Goal: Task Accomplishment & Management: Use online tool/utility

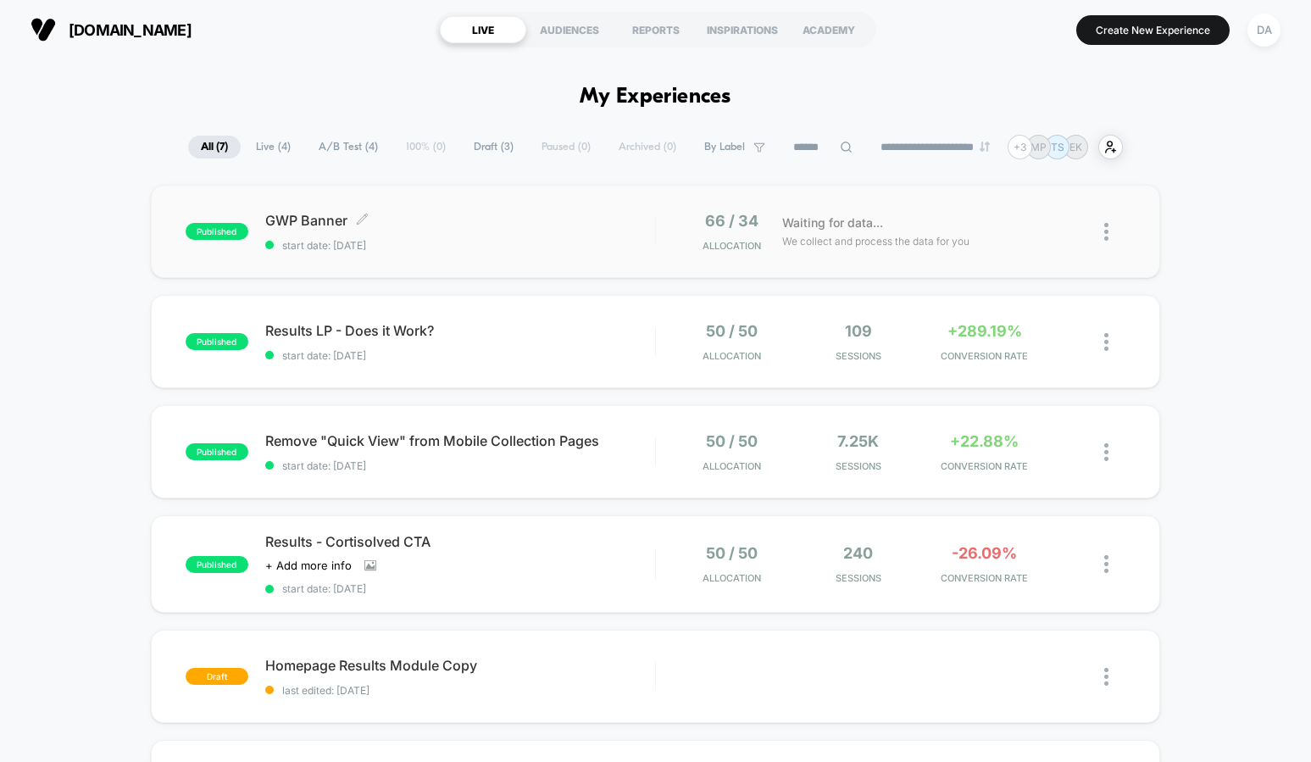
click at [322, 217] on span "GWP Banner Click to edit experience details" at bounding box center [460, 220] width 390 height 17
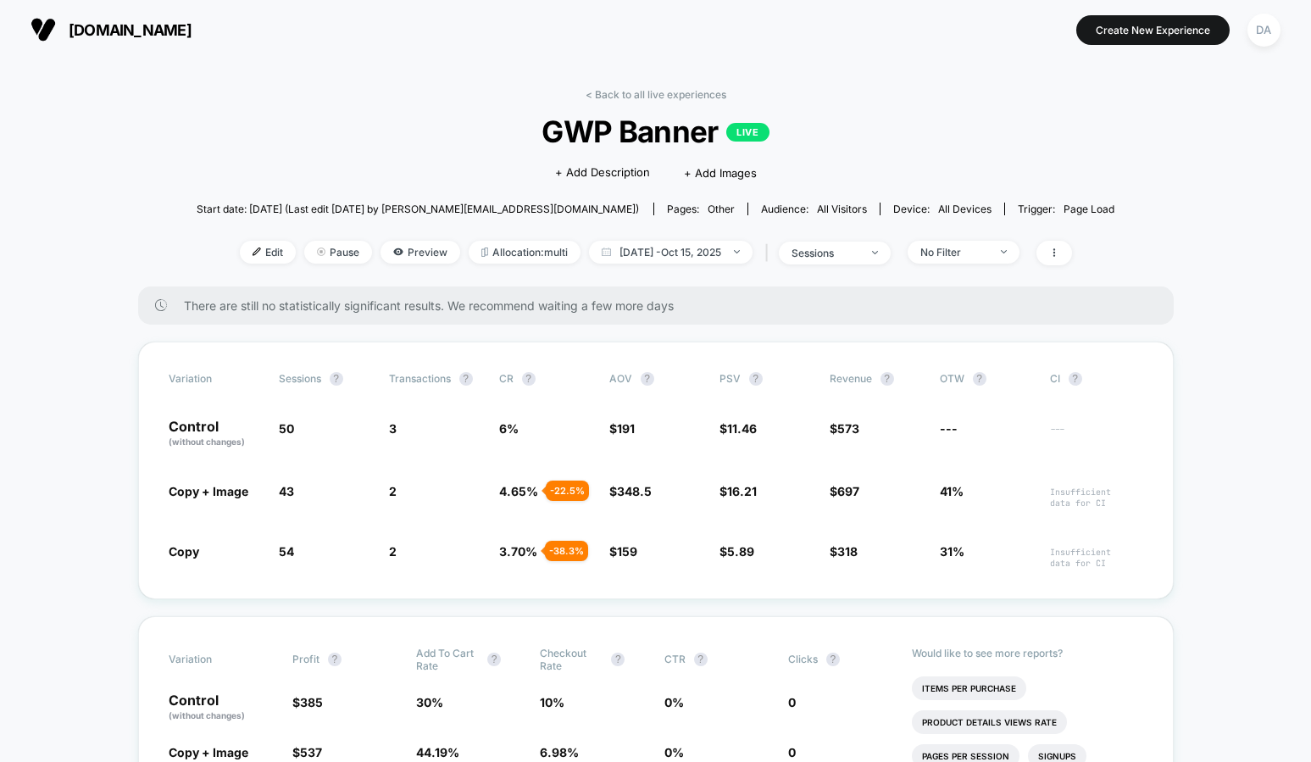
click at [380, 110] on div "< Back to all live experiences GWP Banner LIVE Click to edit experience details…" at bounding box center [656, 187] width 918 height 198
click at [661, 93] on link "< Back to all live experiences" at bounding box center [655, 94] width 141 height 13
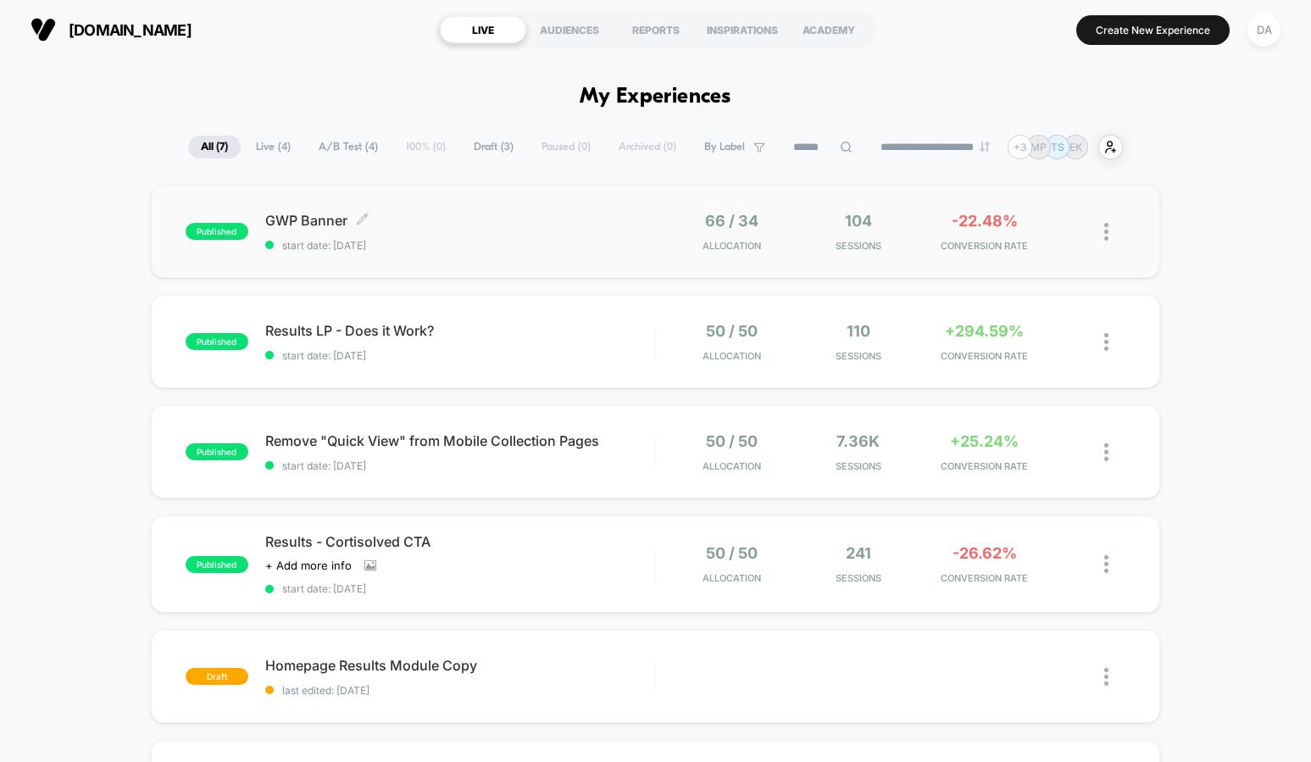
click at [482, 225] on span "GWP Banner Click to edit experience details" at bounding box center [460, 220] width 390 height 17
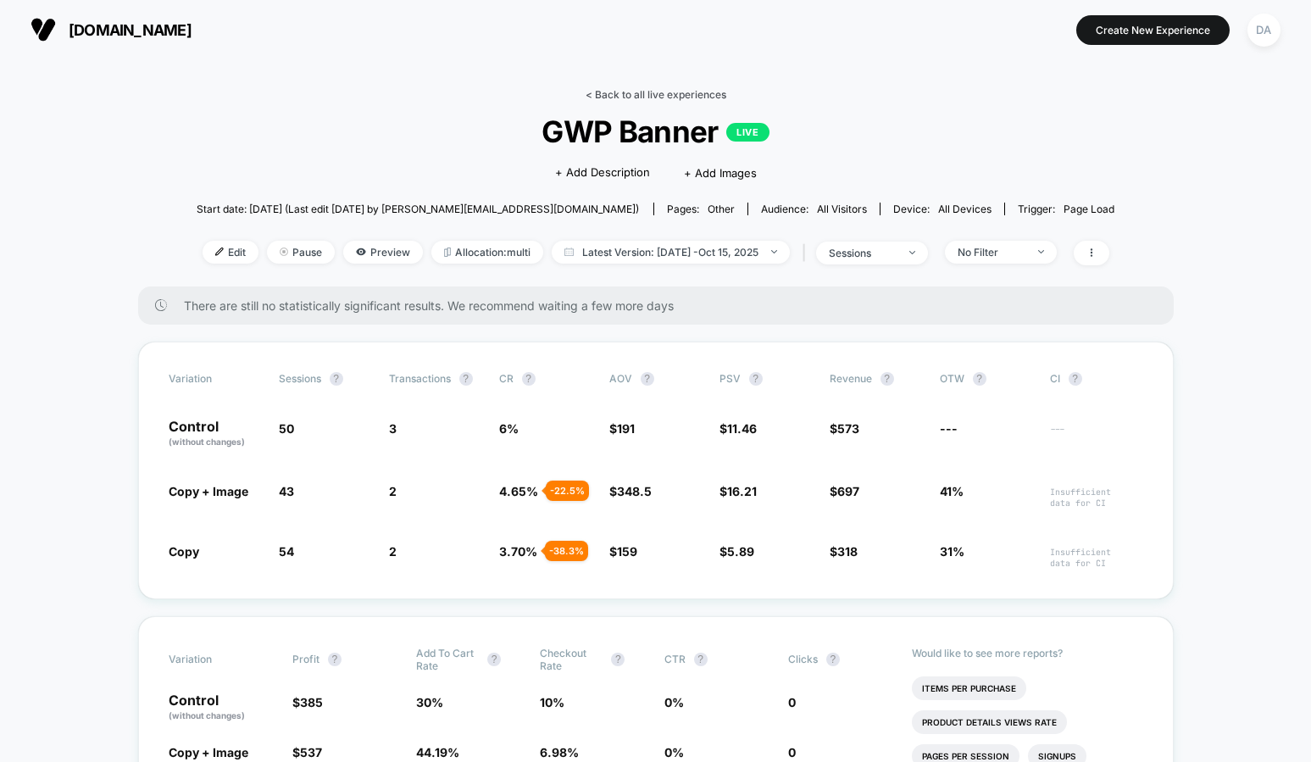
click at [616, 97] on link "< Back to all live experiences" at bounding box center [655, 94] width 141 height 13
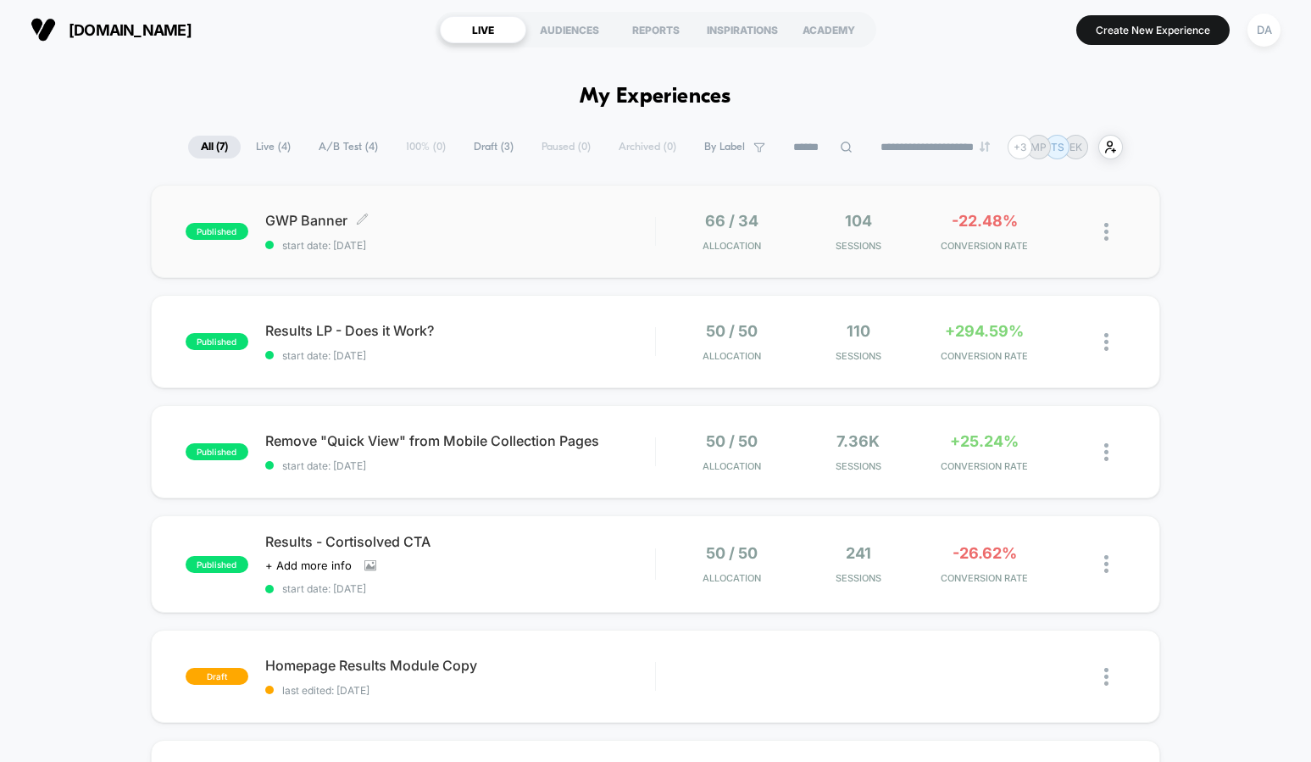
click at [319, 236] on div "GWP Banner Click to edit experience details Click to edit experience details st…" at bounding box center [460, 232] width 390 height 40
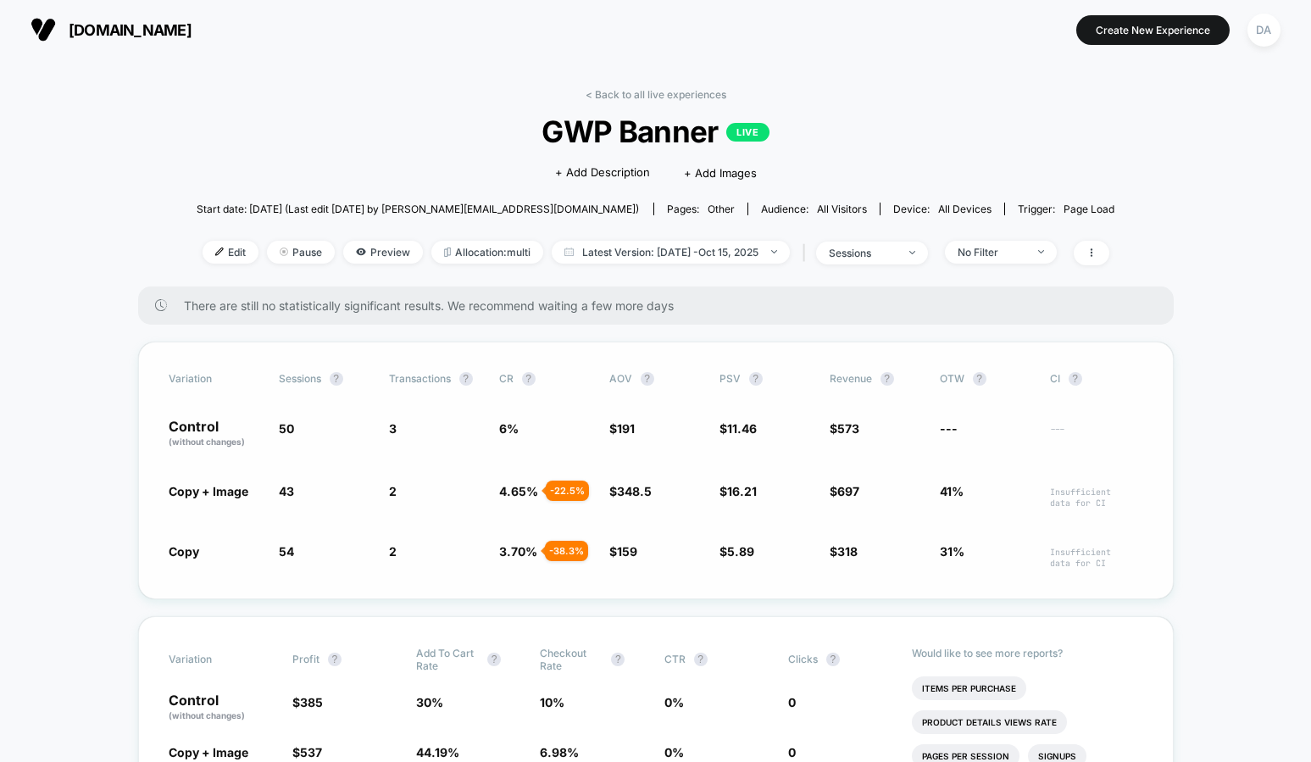
scroll to position [26, 0]
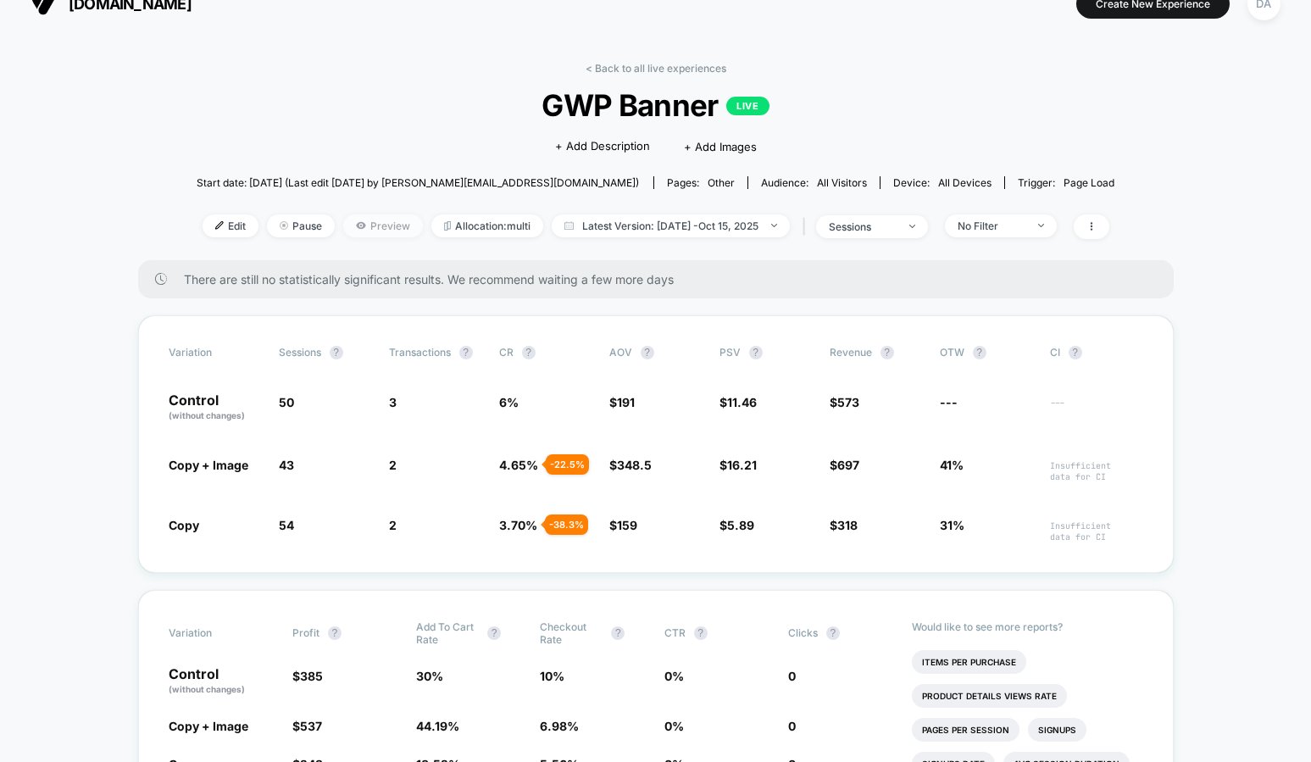
click at [369, 223] on span "Preview" at bounding box center [383, 225] width 80 height 23
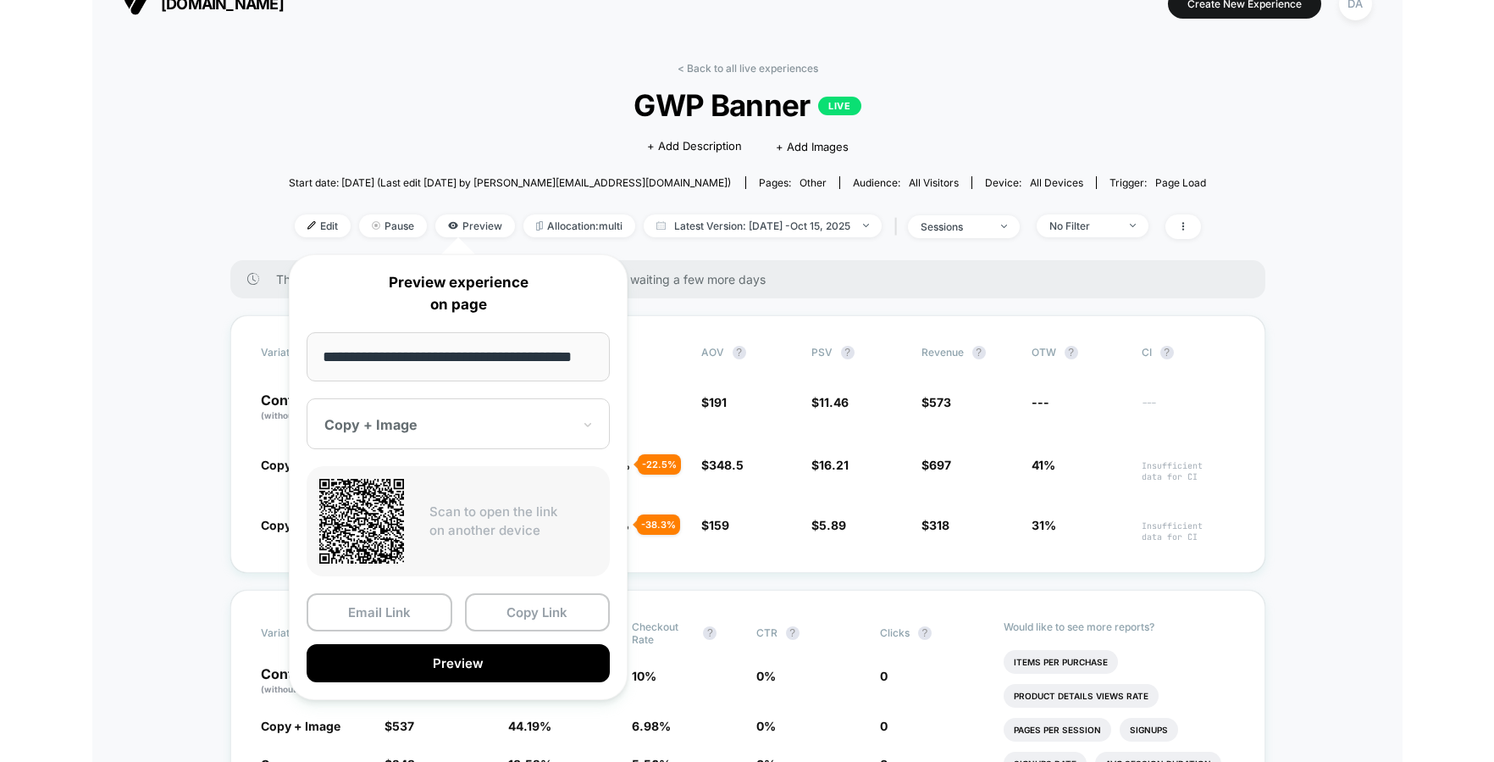
scroll to position [0, 31]
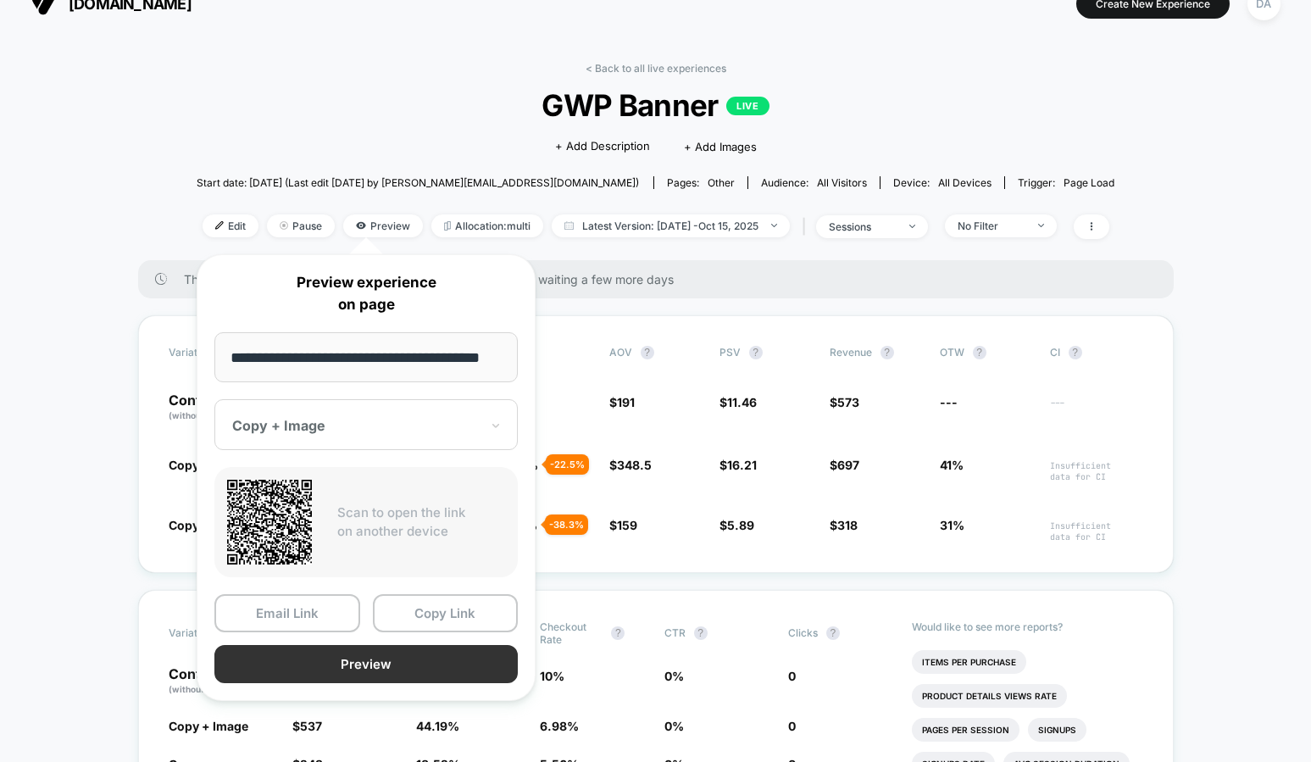
click at [292, 662] on button "Preview" at bounding box center [365, 664] width 303 height 38
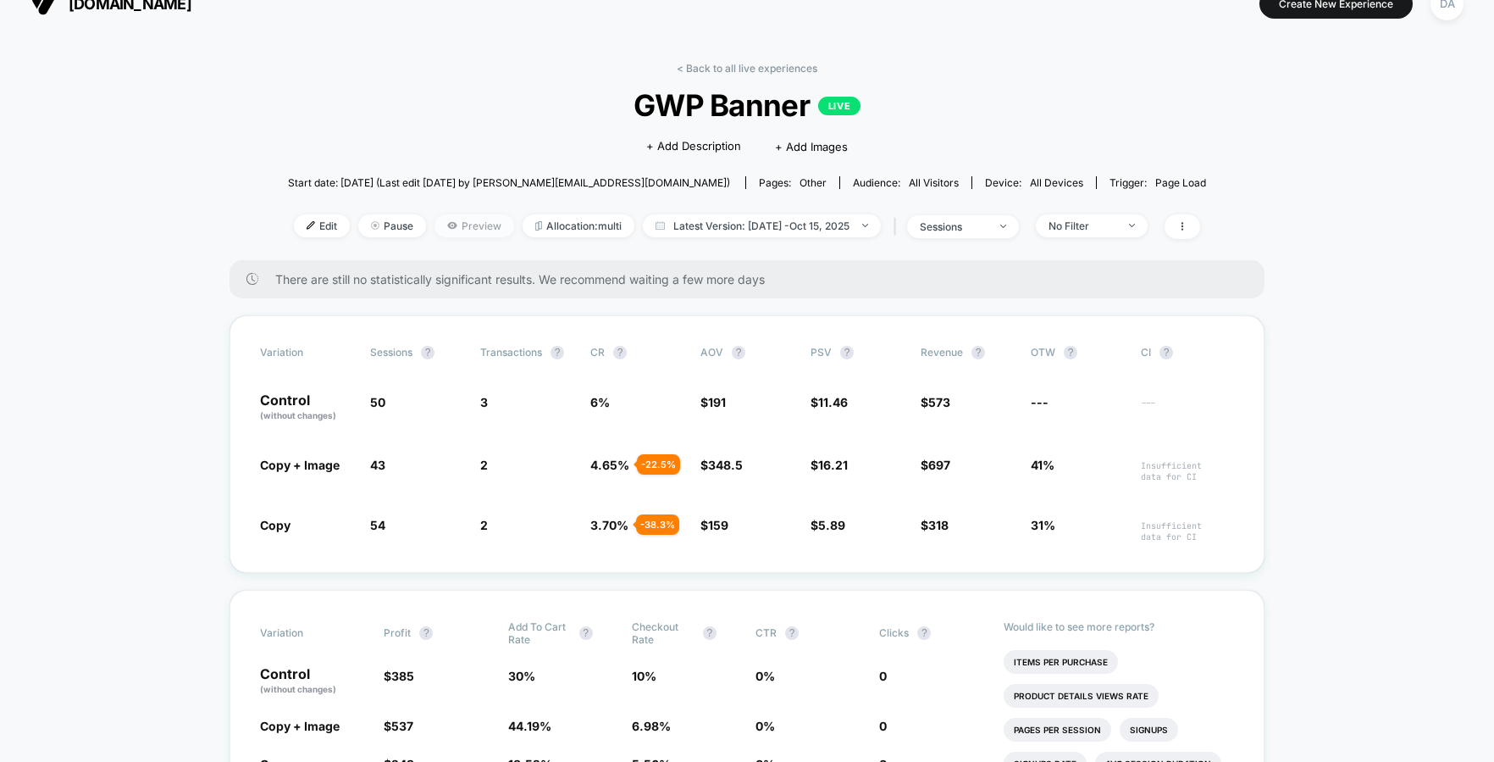
click at [447, 227] on icon at bounding box center [451, 225] width 9 height 7
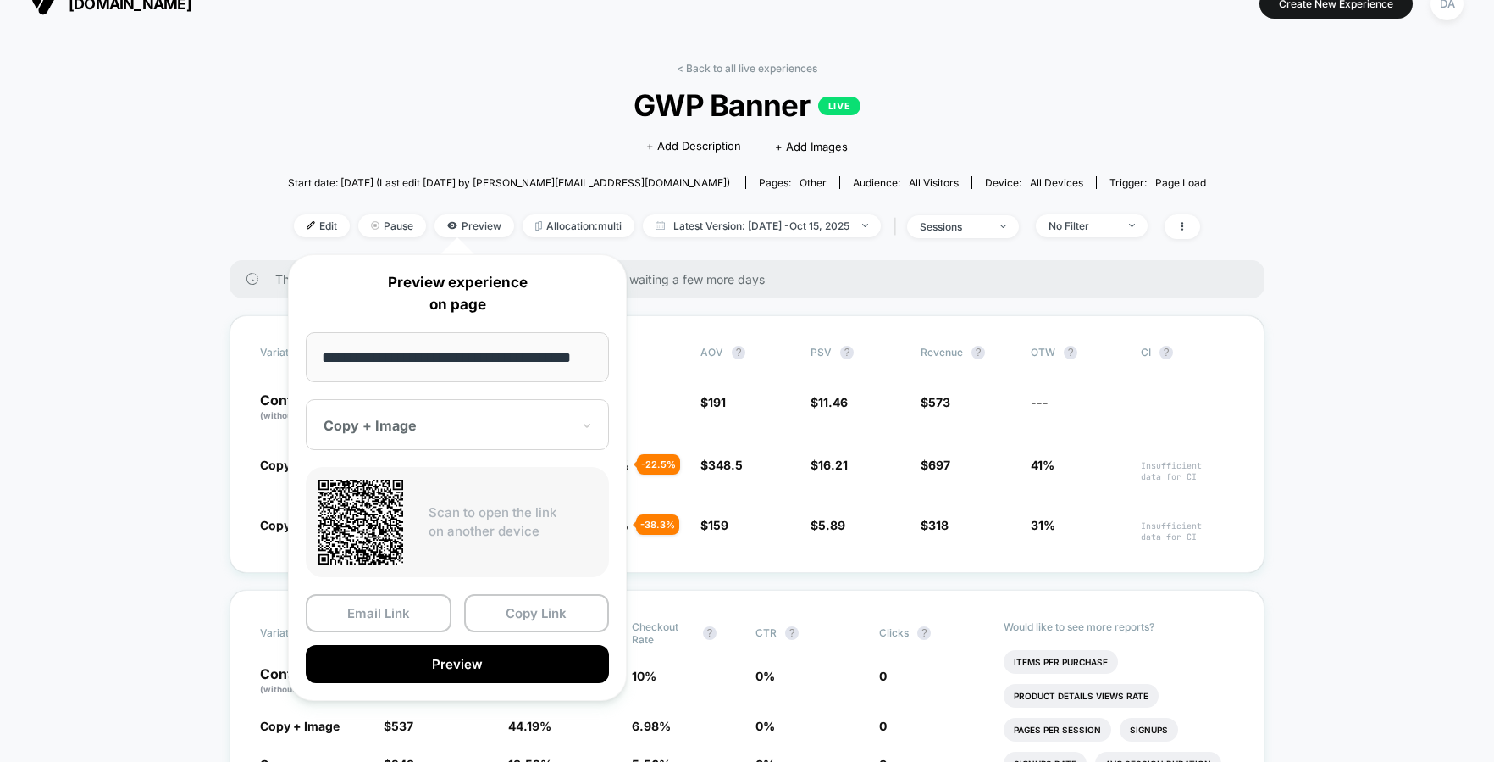
click at [415, 424] on div at bounding box center [447, 425] width 247 height 17
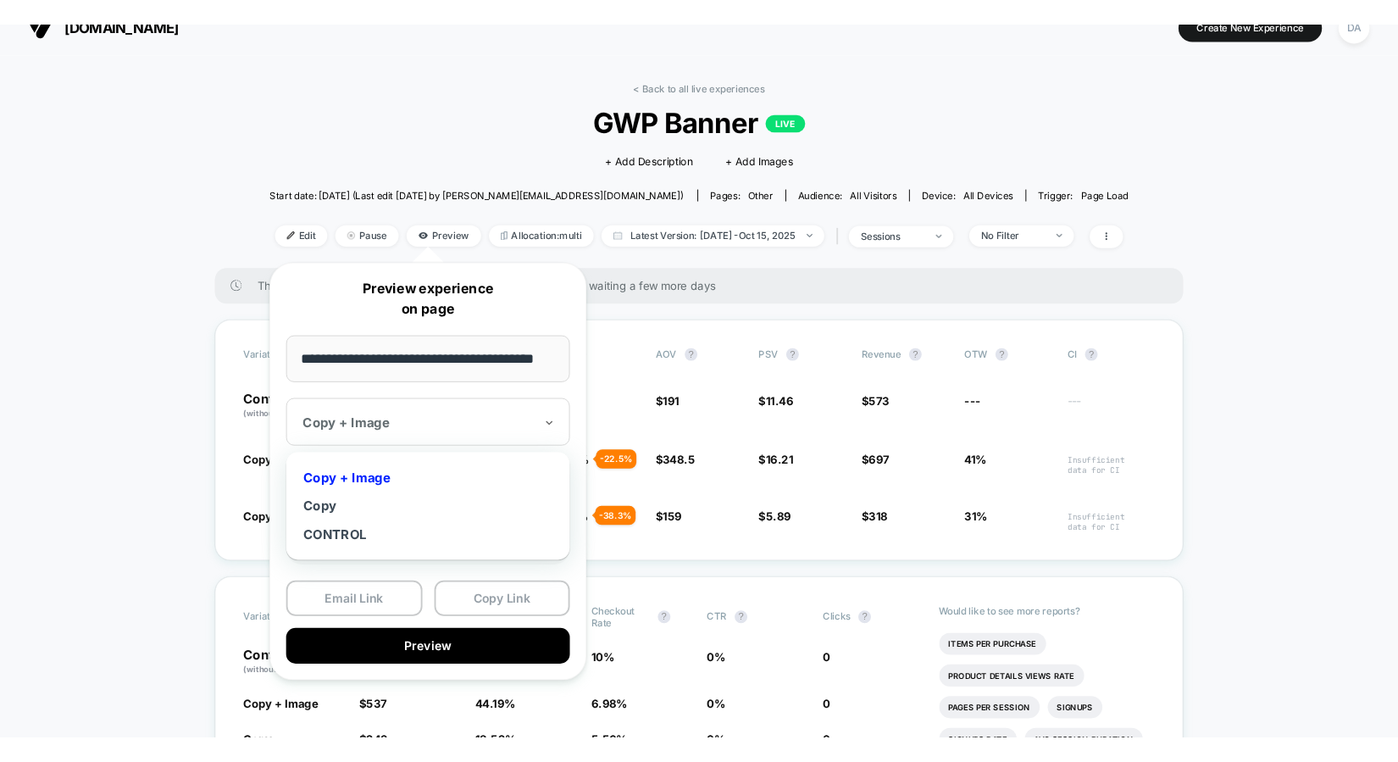
scroll to position [0, 0]
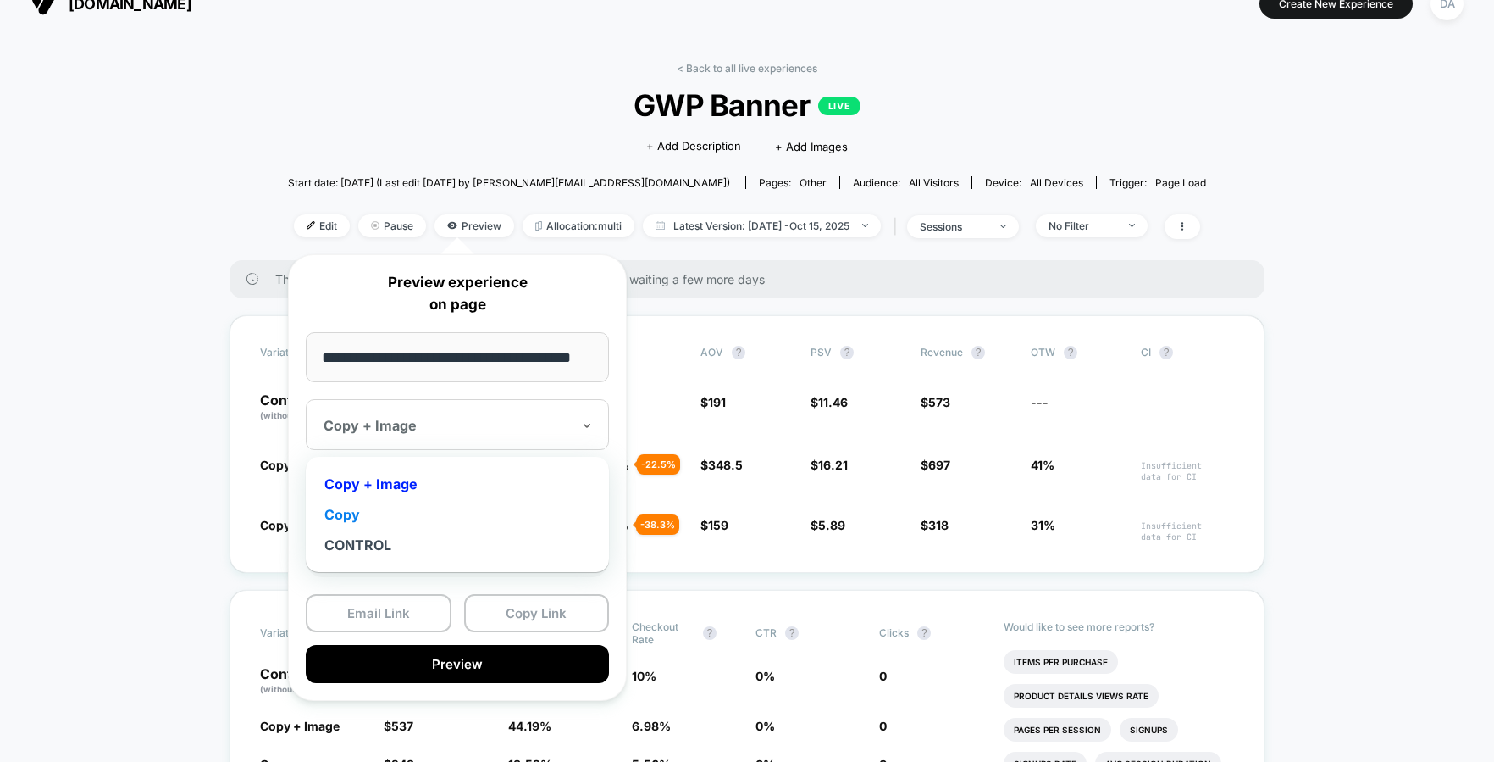
click at [357, 519] on div "Copy" at bounding box center [457, 514] width 286 height 30
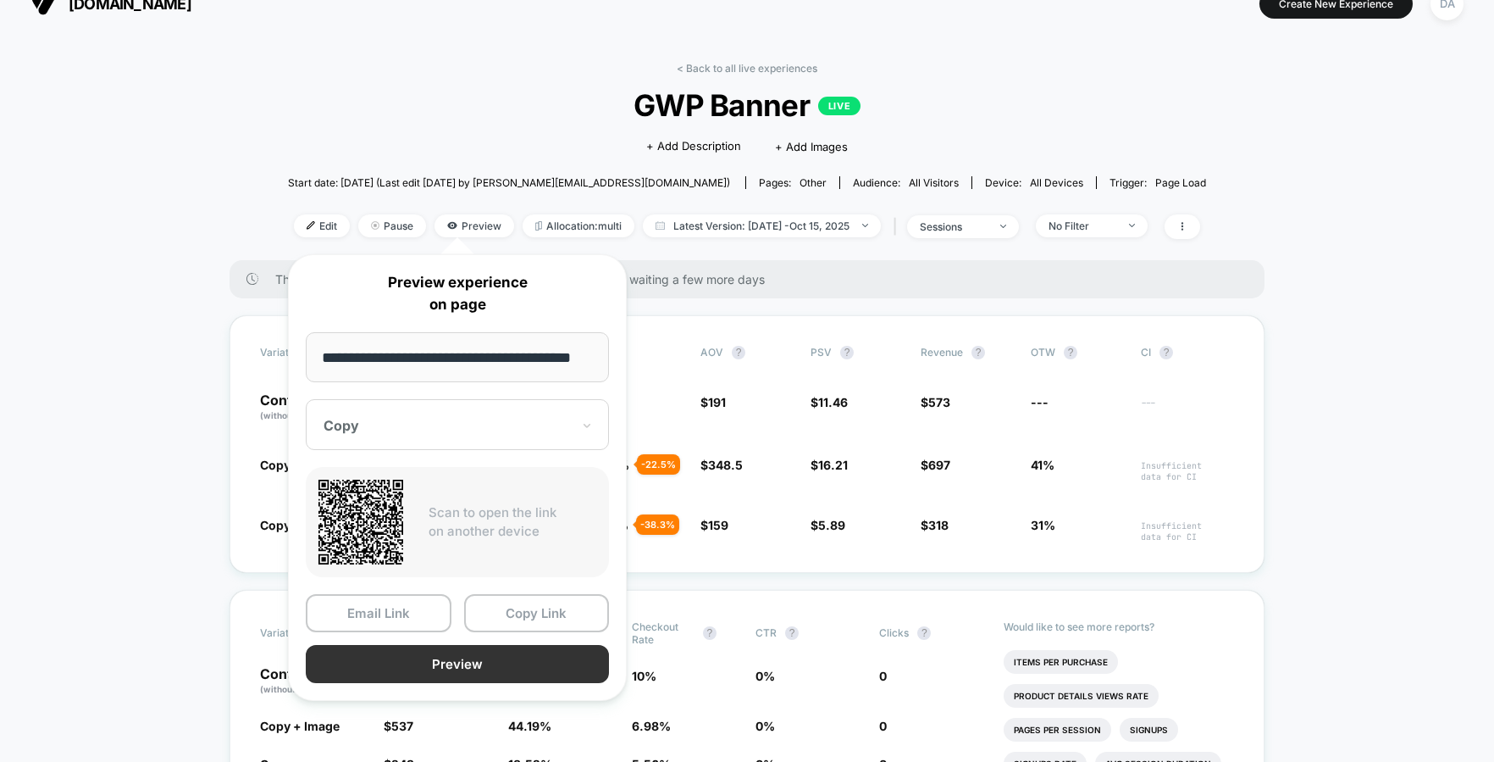
click at [364, 650] on button "Preview" at bounding box center [457, 664] width 303 height 38
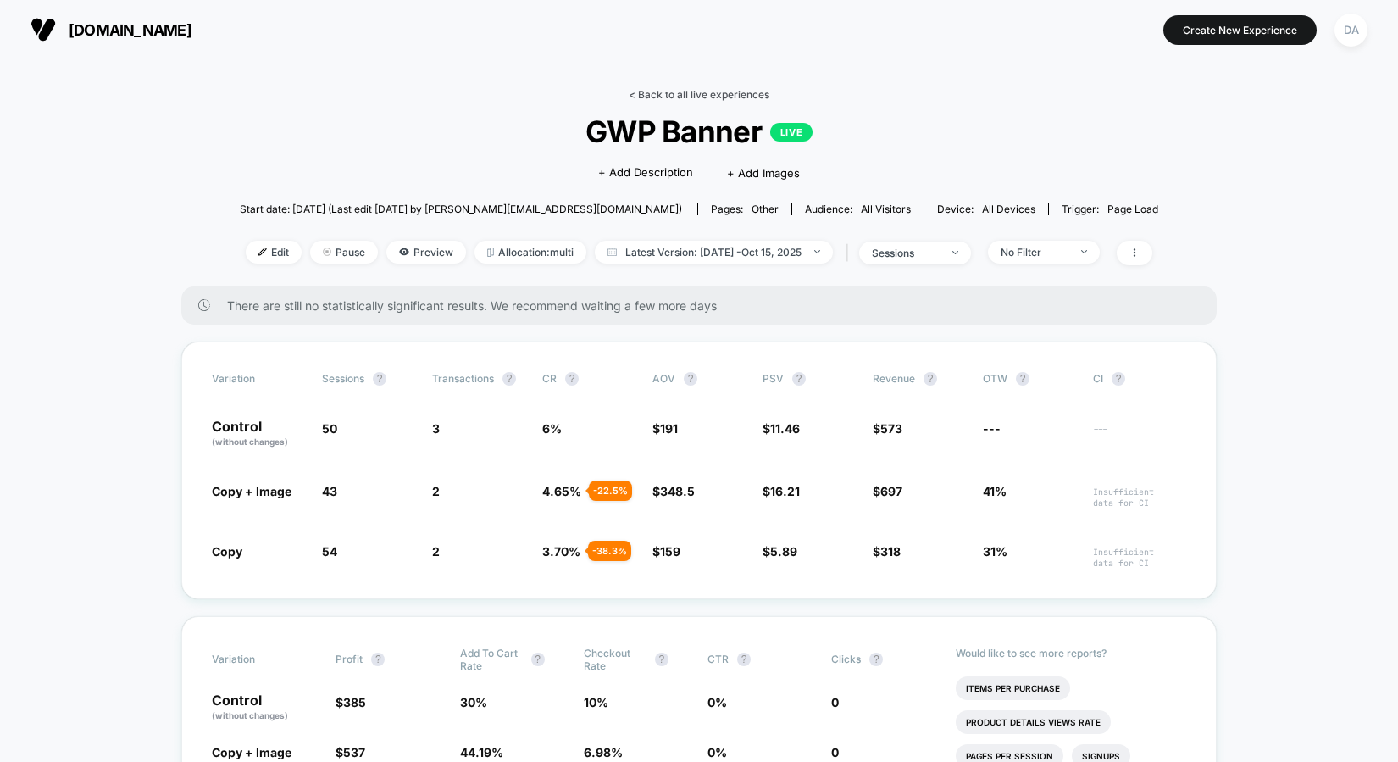
click at [661, 91] on link "< Back to all live experiences" at bounding box center [699, 94] width 141 height 13
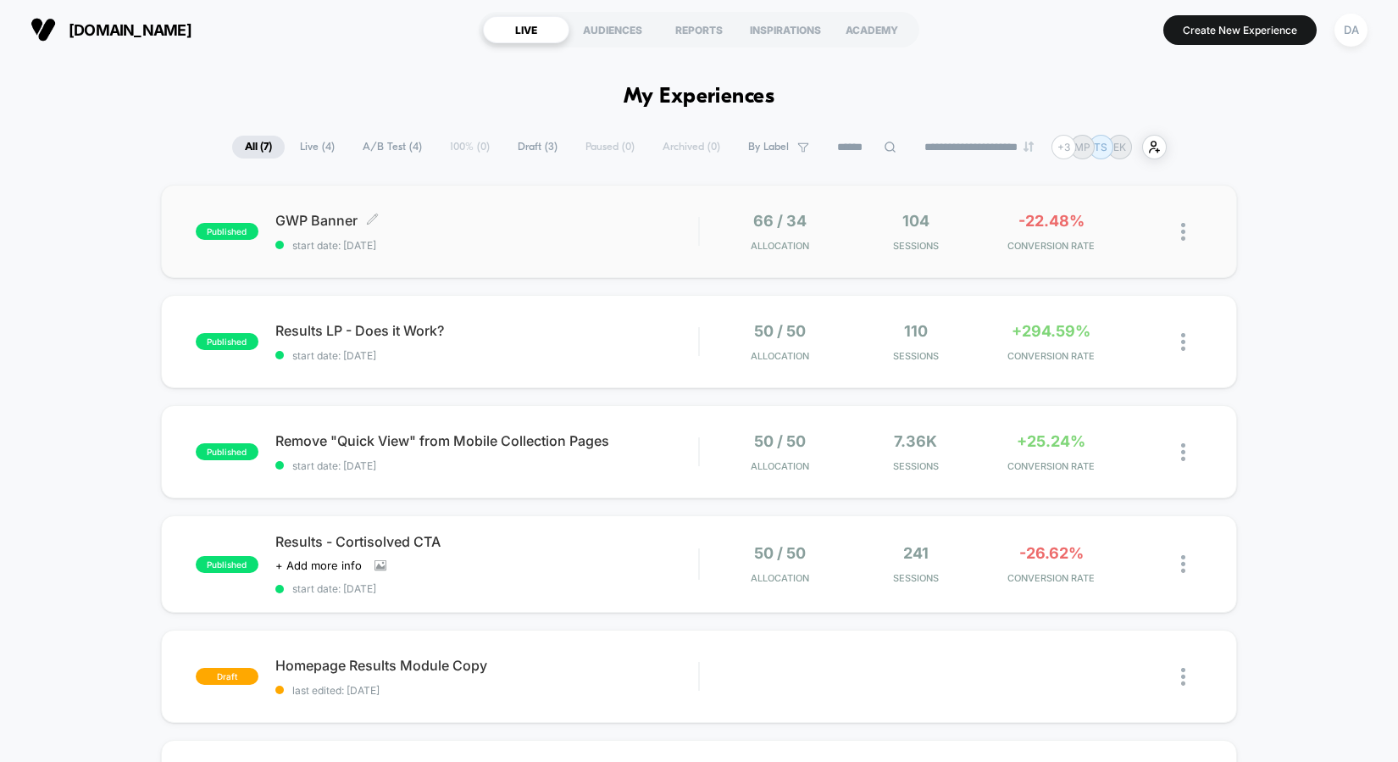
click at [360, 221] on span "GWP Banner Click to edit experience details" at bounding box center [487, 220] width 424 height 17
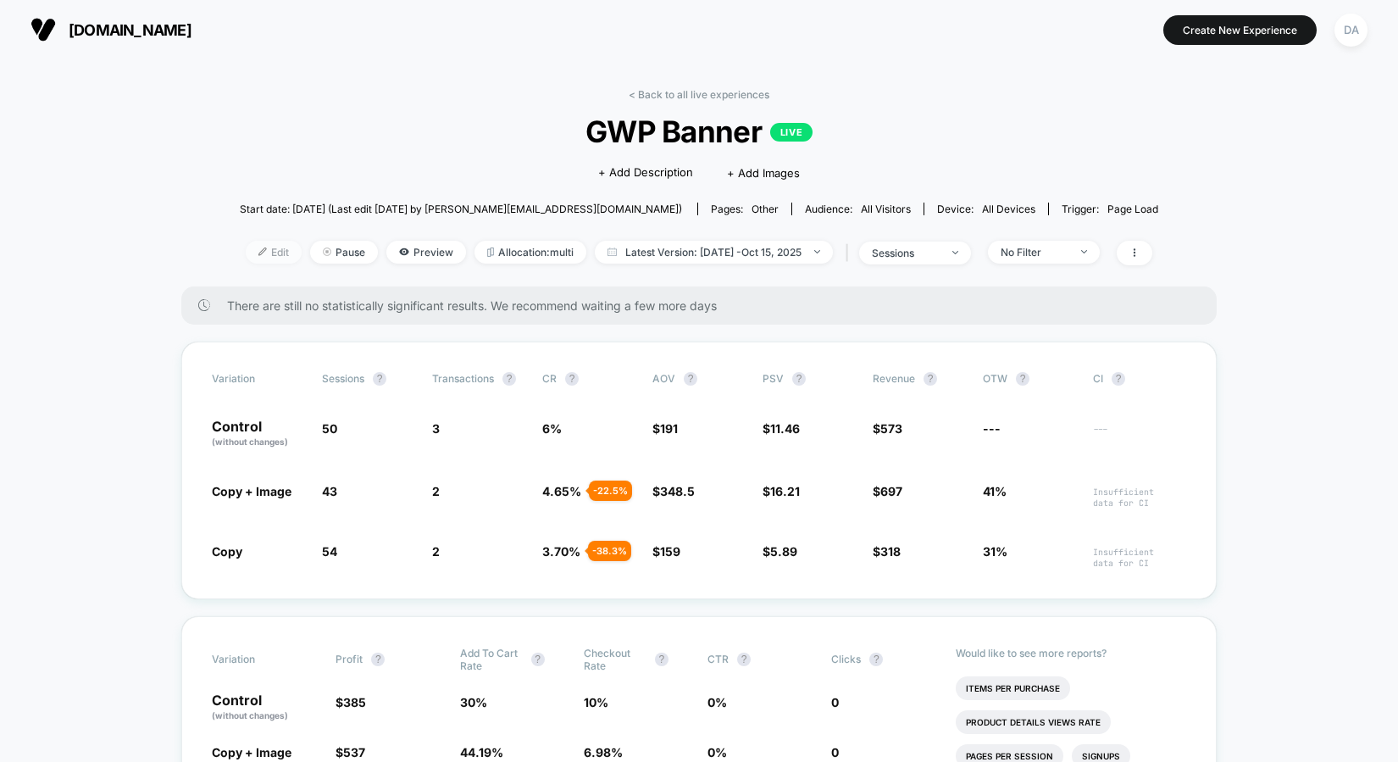
click at [265, 252] on span "Edit" at bounding box center [274, 252] width 56 height 23
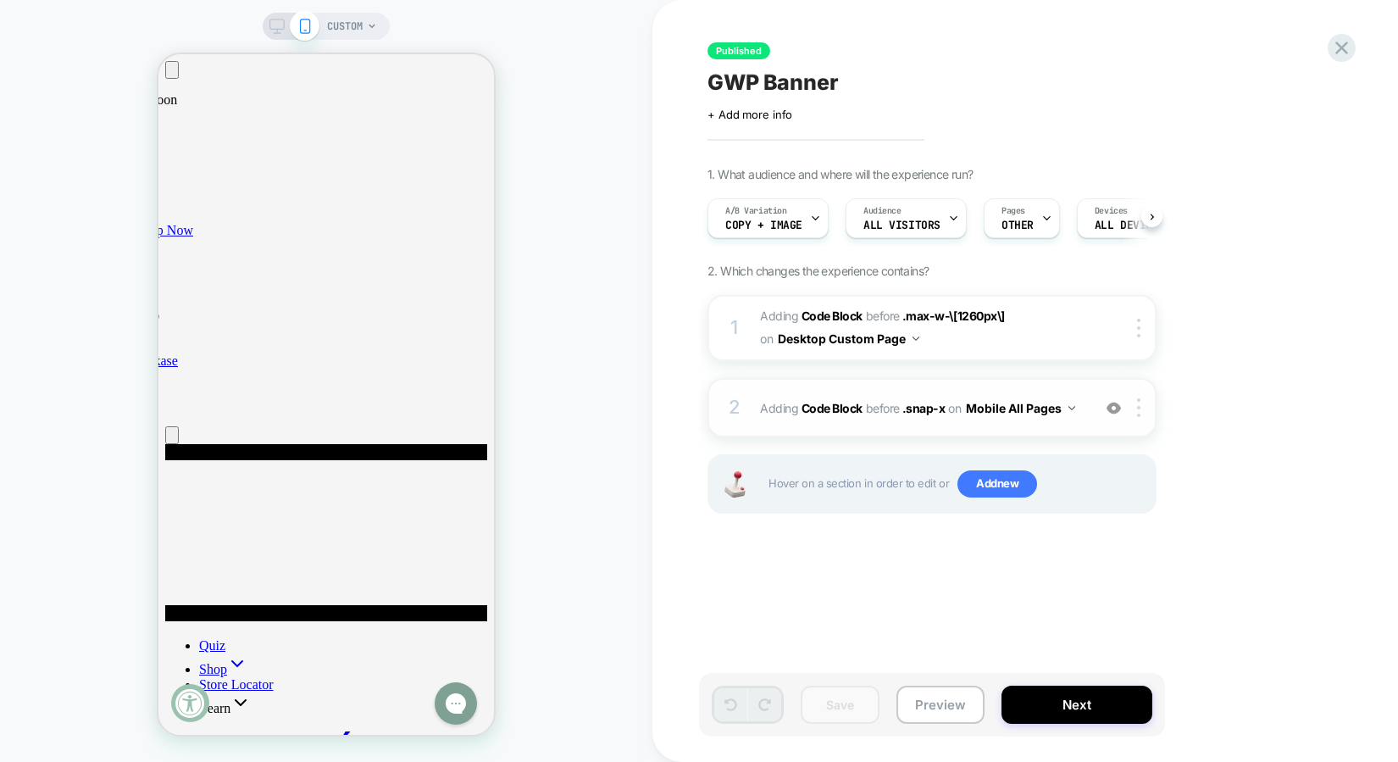
scroll to position [0, 1]
click at [1036, 420] on div "2 Adding Code Block BEFORE .snap-x .snap-x on Mobile All Pages Add Before Add A…" at bounding box center [931, 407] width 449 height 59
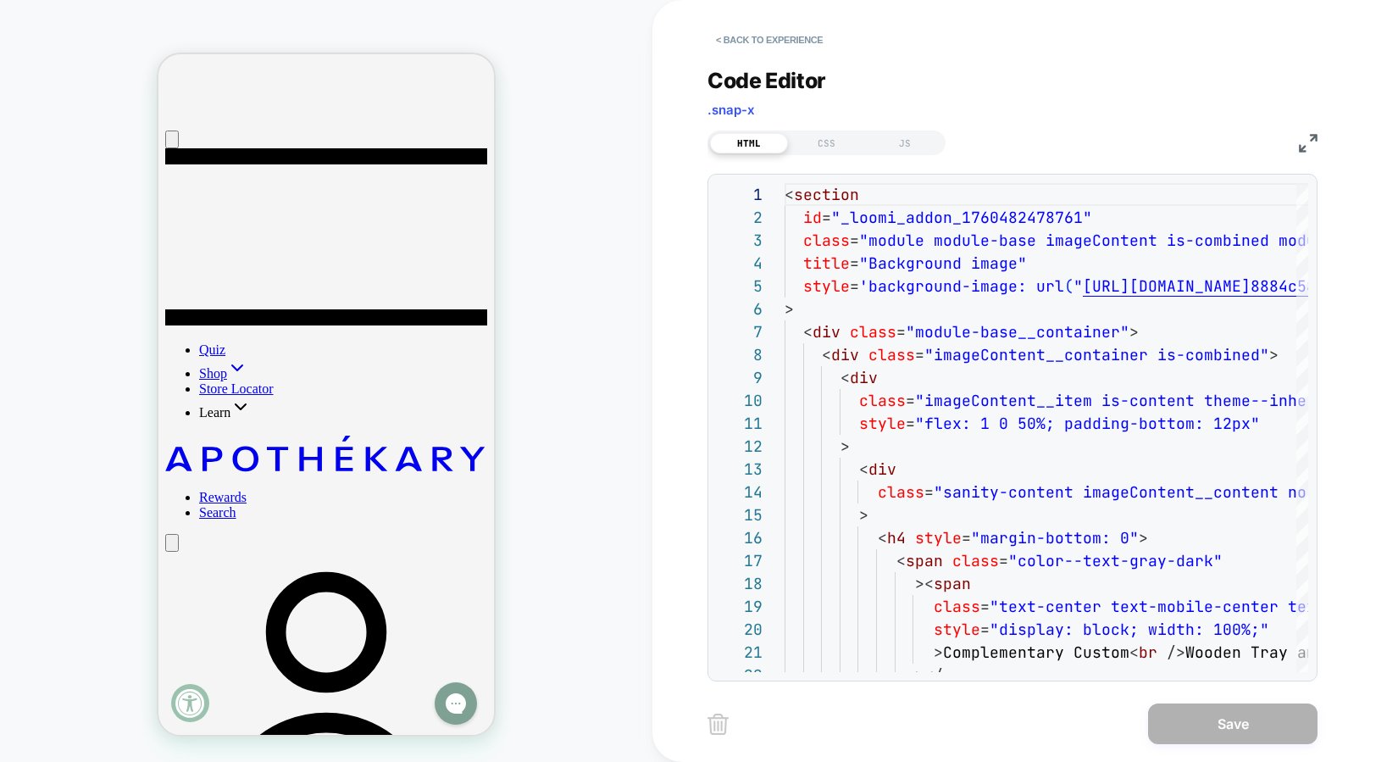
scroll to position [408, 0]
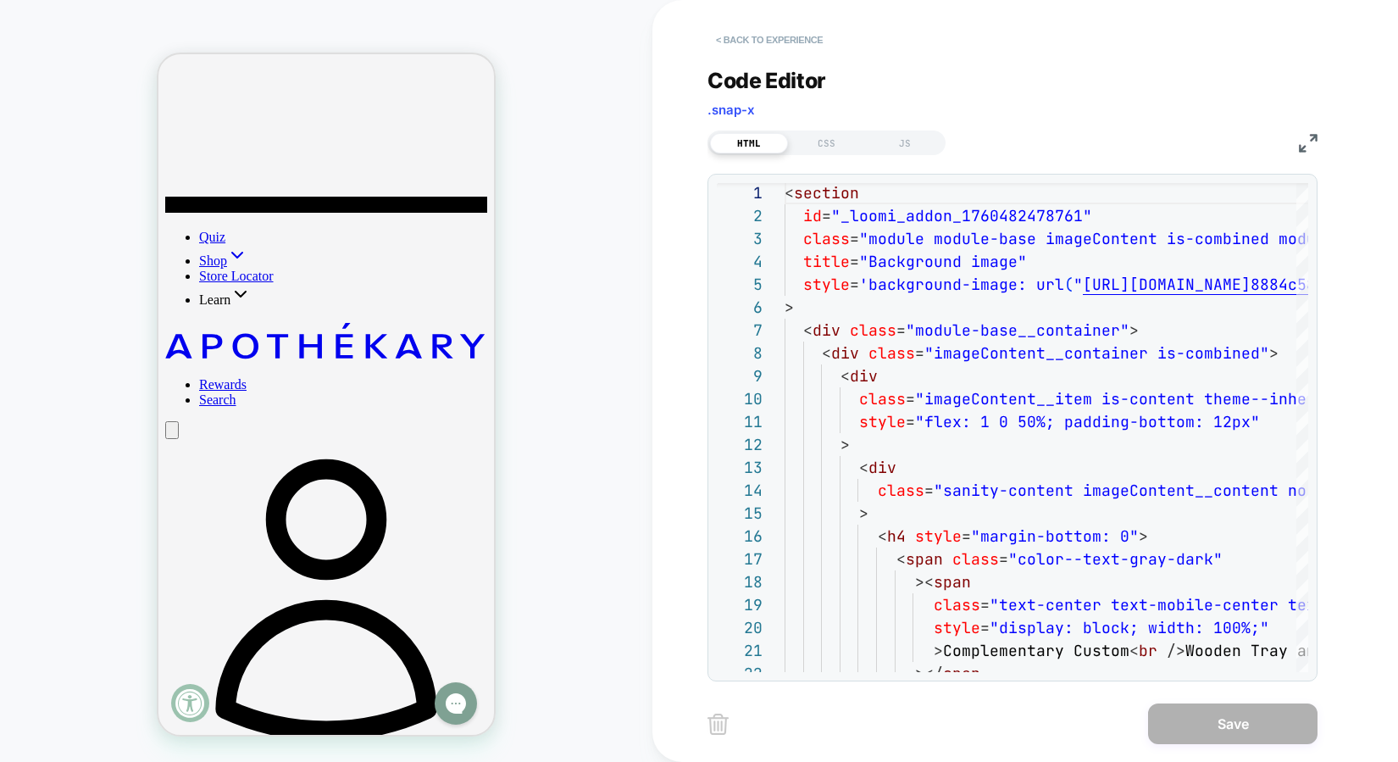
click at [744, 34] on button "< Back to experience" at bounding box center [769, 39] width 124 height 27
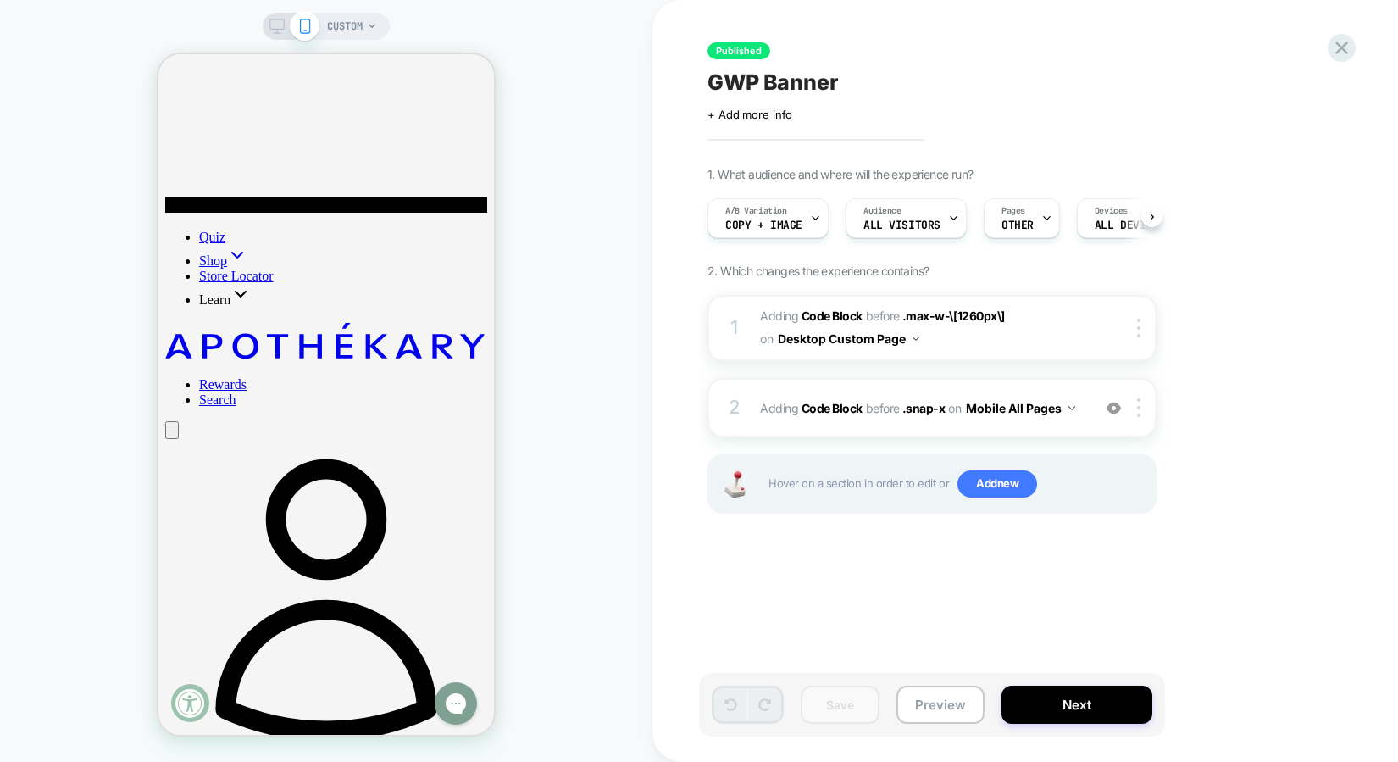
scroll to position [0, 1]
click at [1310, 47] on icon at bounding box center [1341, 48] width 13 height 13
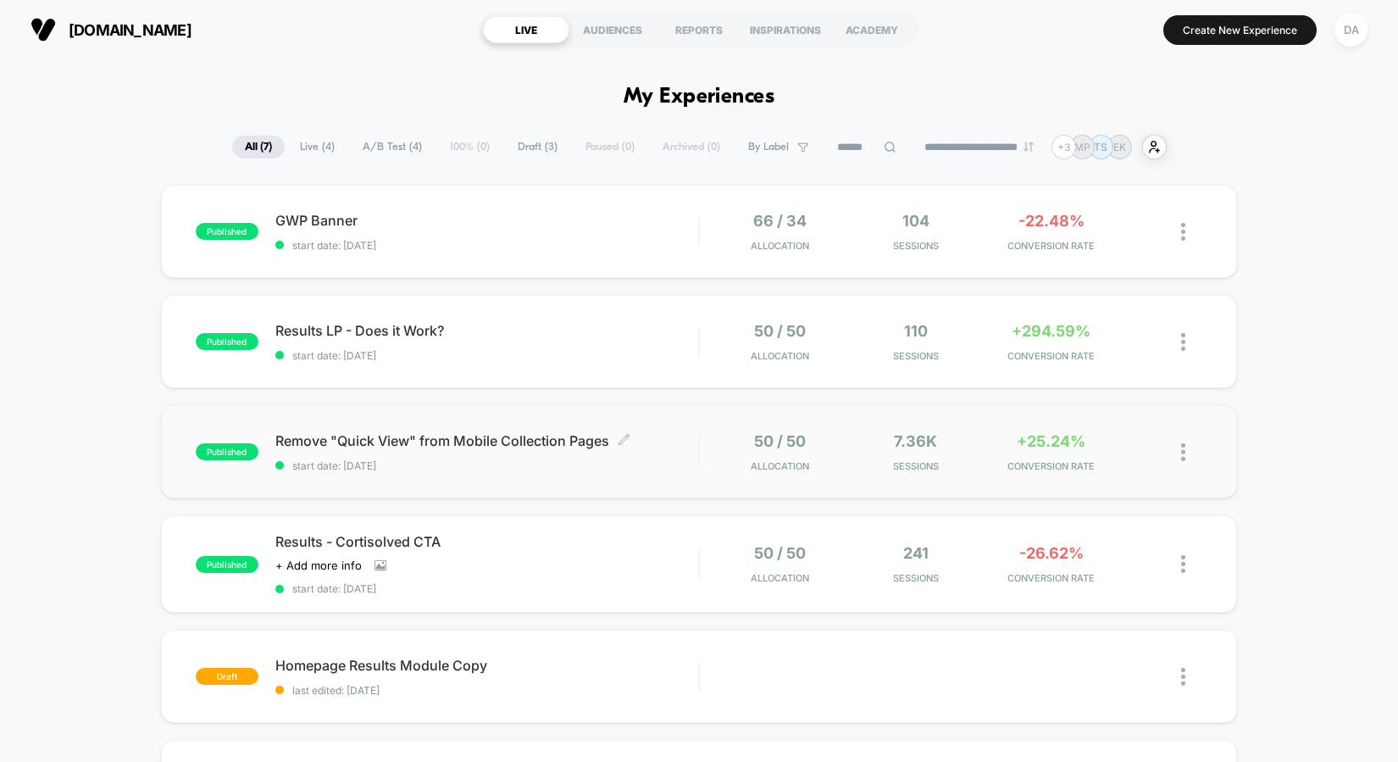
click at [659, 469] on span "start date: [DATE]" at bounding box center [487, 465] width 424 height 13
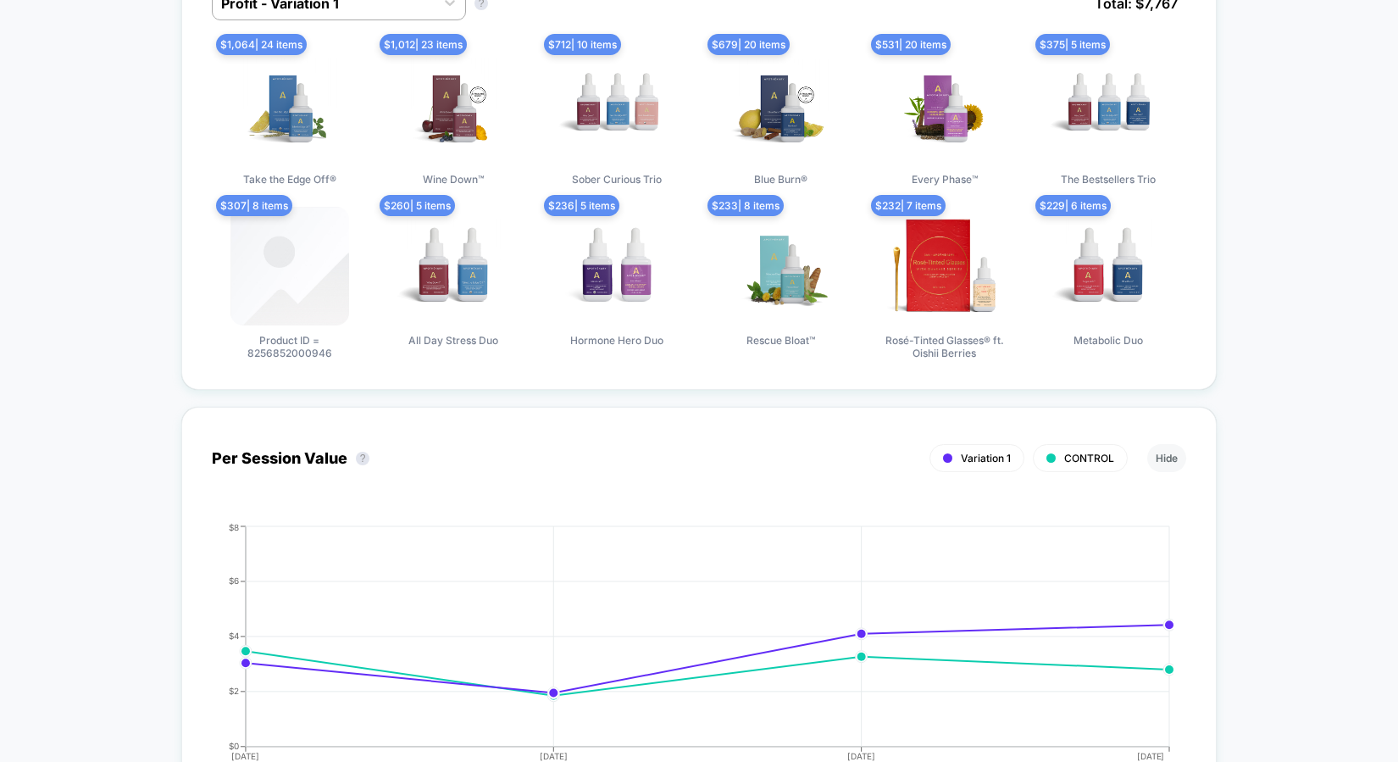
scroll to position [1107, 0]
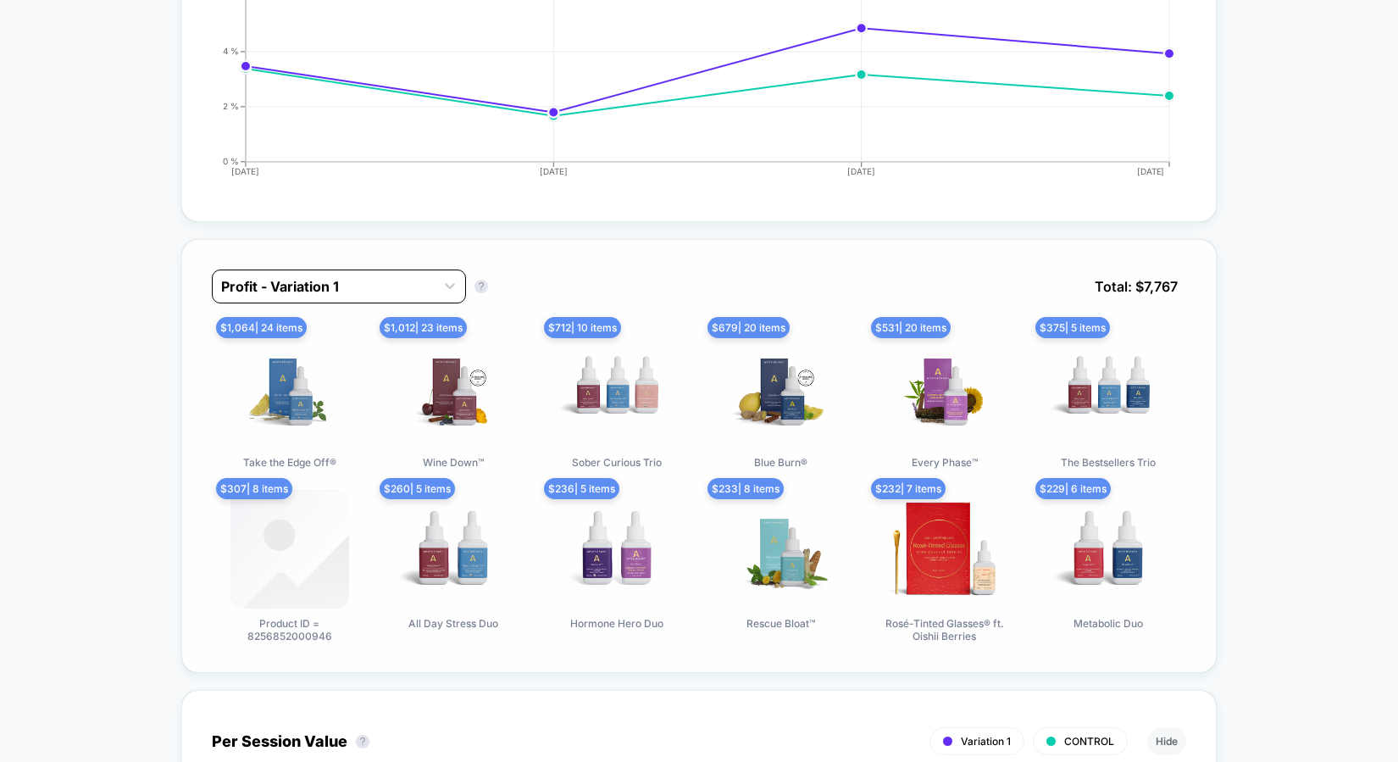
click at [374, 285] on div at bounding box center [323, 286] width 205 height 20
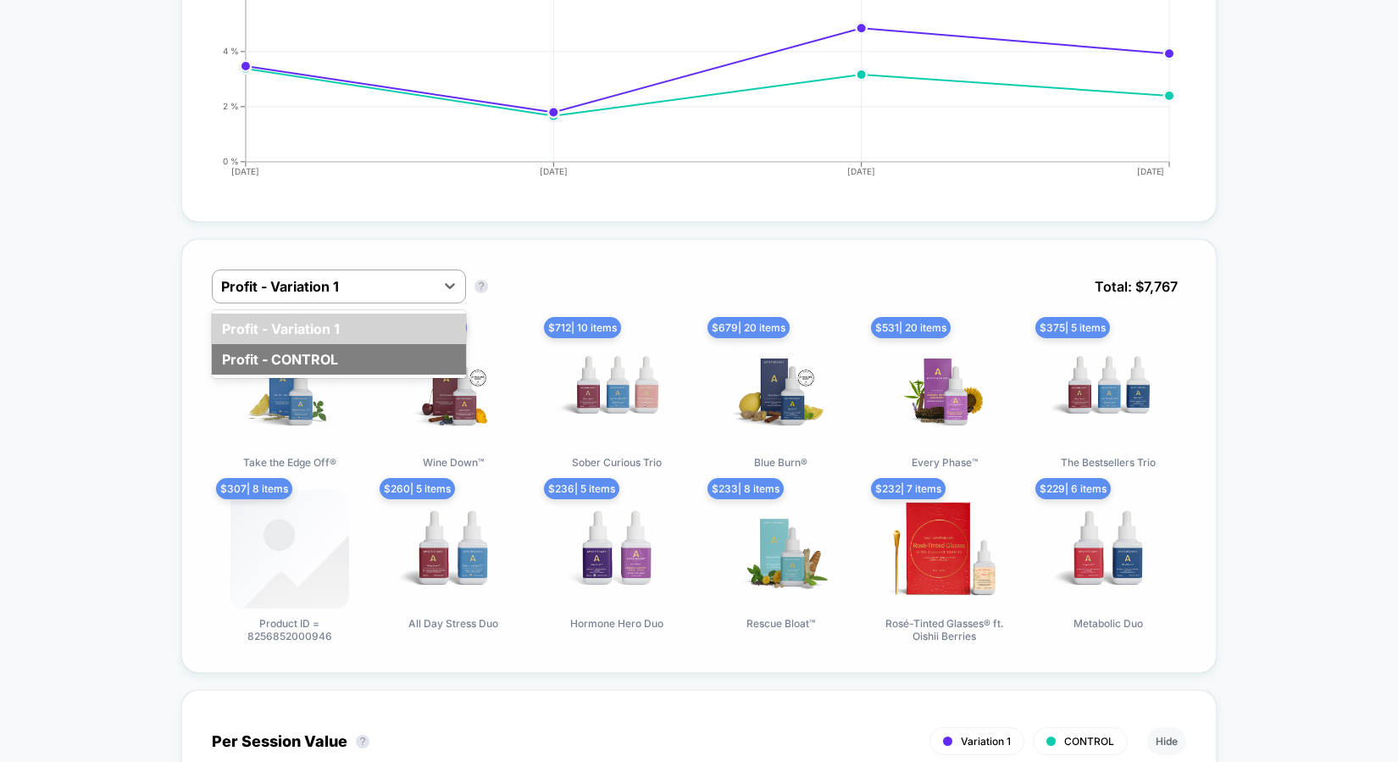
click at [307, 362] on div "Profit - CONTROL" at bounding box center [339, 359] width 254 height 30
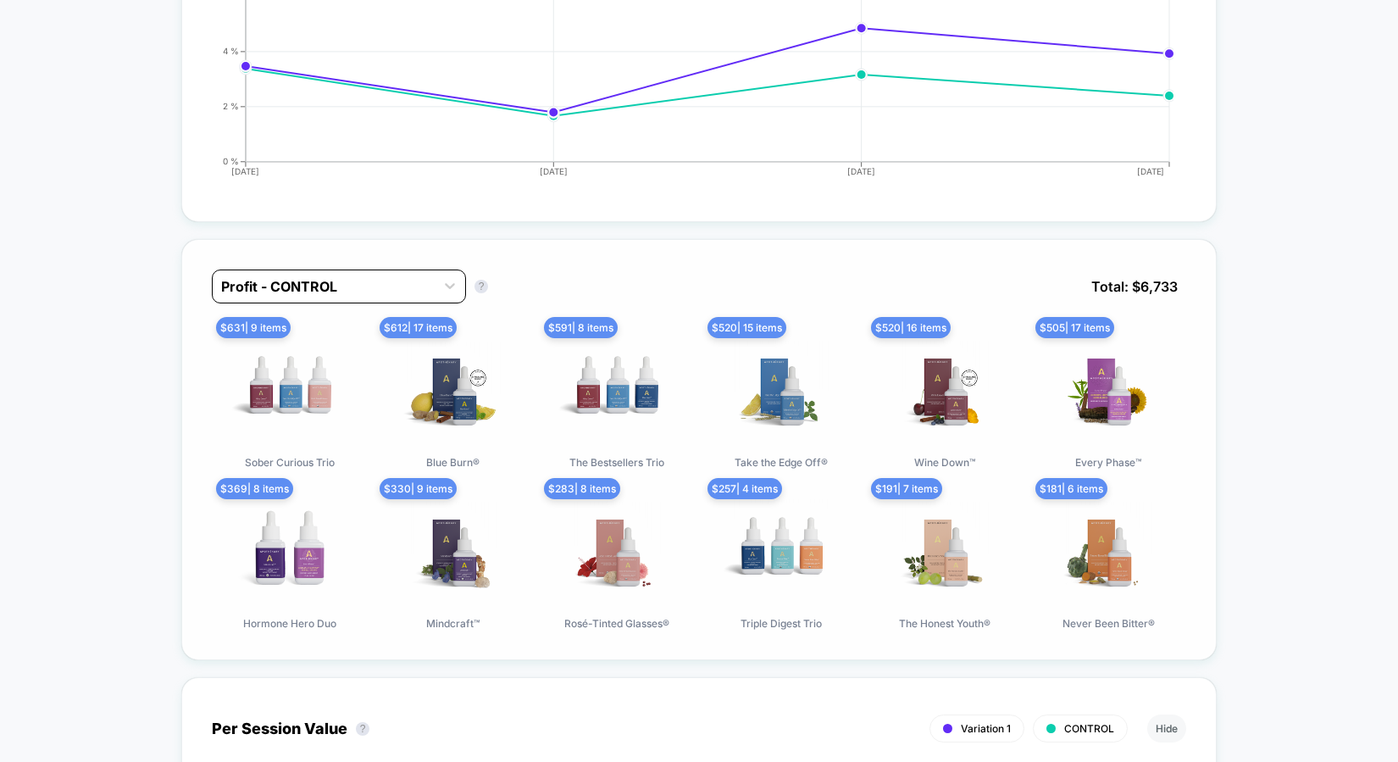
click at [357, 285] on div at bounding box center [323, 286] width 205 height 20
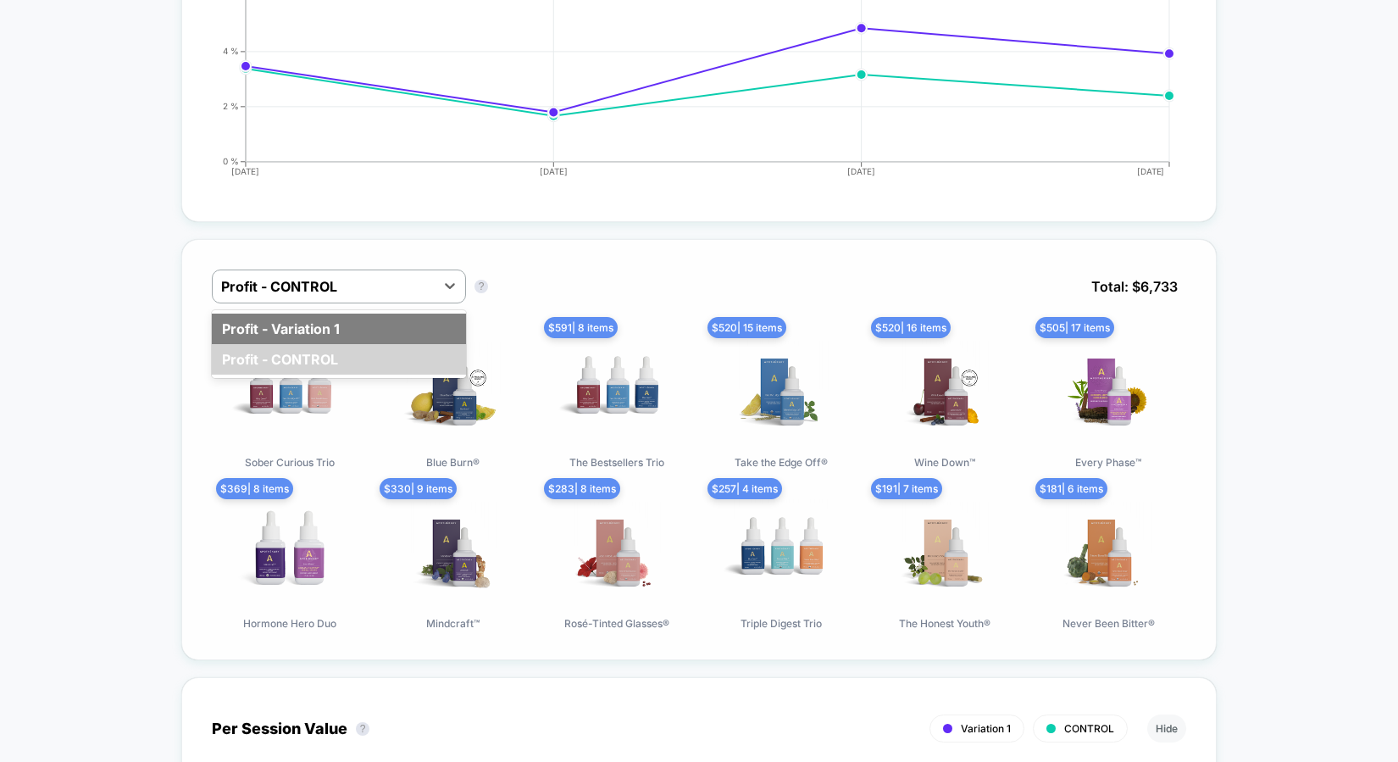
click at [315, 326] on div "Profit - Variation 1" at bounding box center [339, 328] width 254 height 30
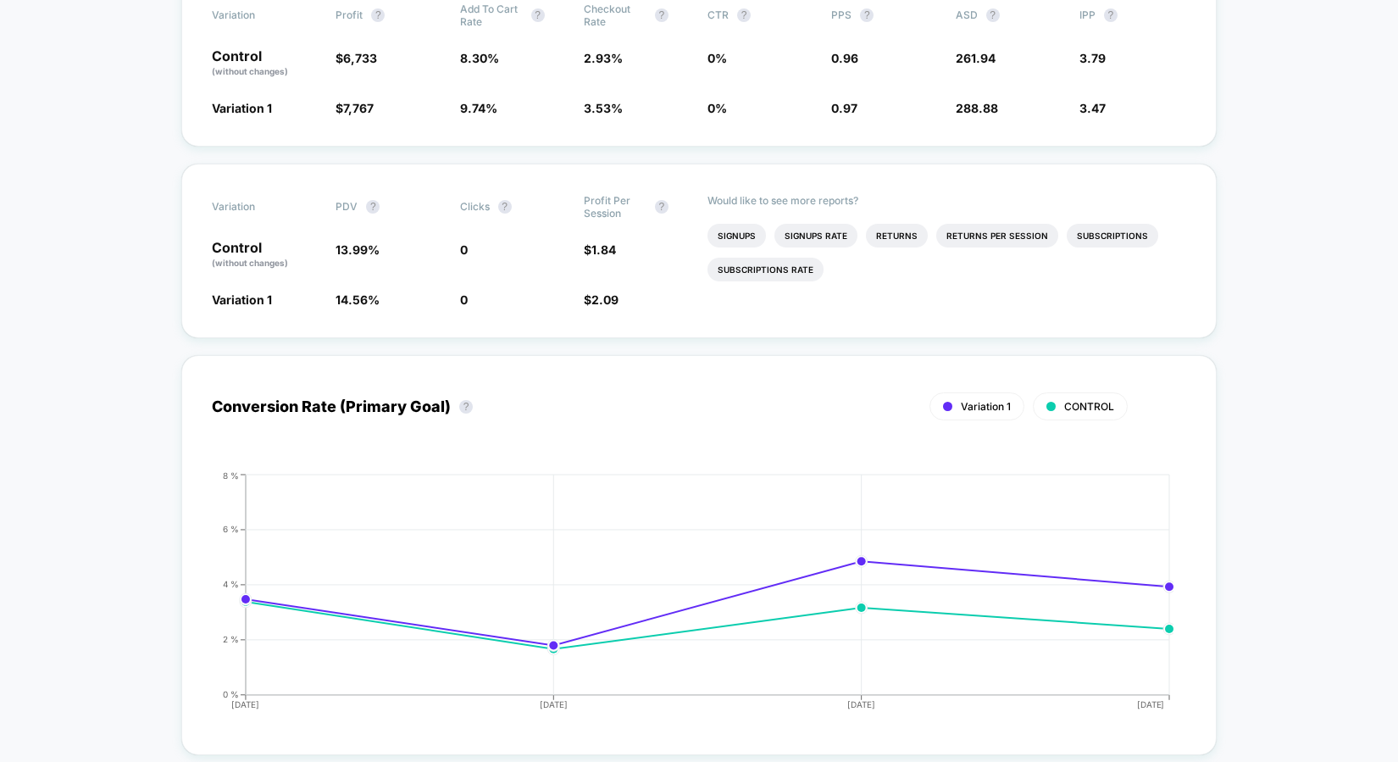
scroll to position [0, 0]
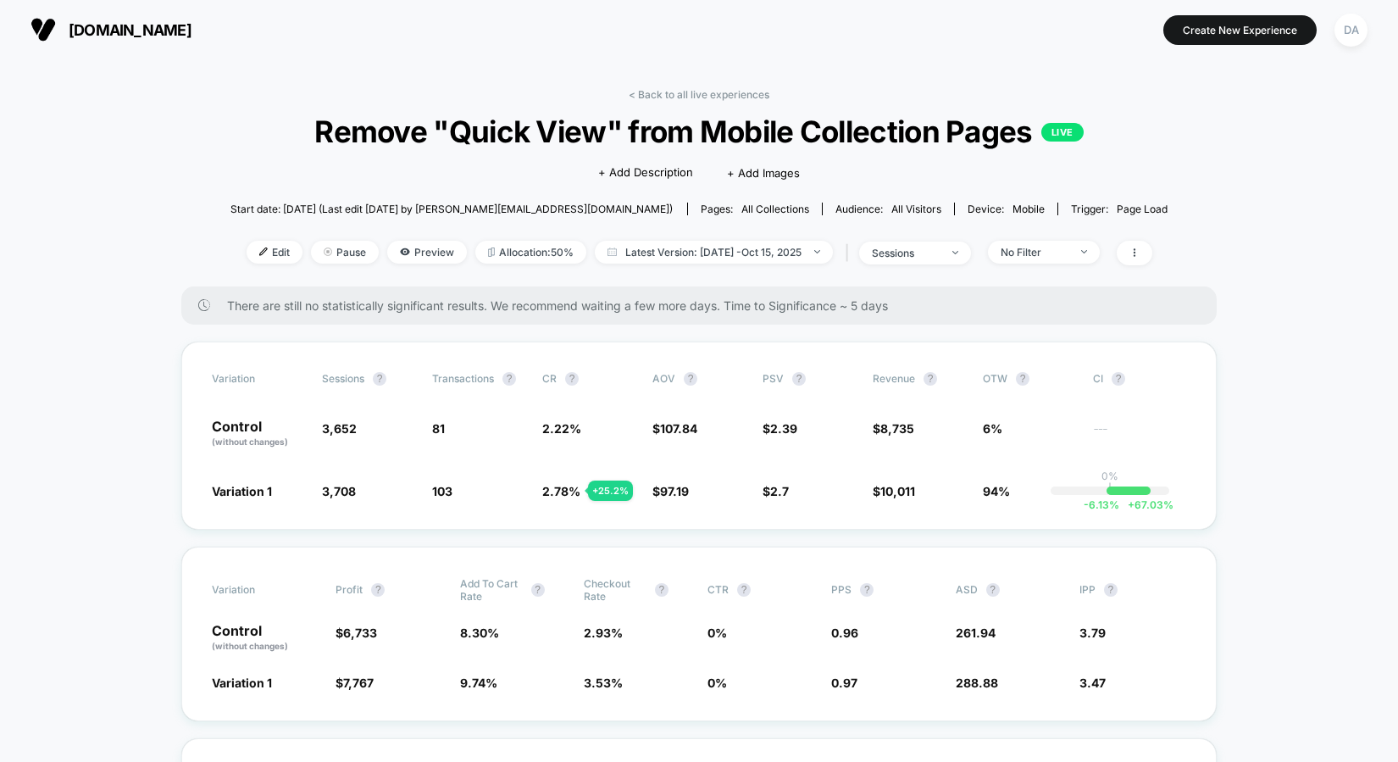
click at [694, 92] on link "< Back to all live experiences" at bounding box center [699, 94] width 141 height 13
